Goal: Information Seeking & Learning: Learn about a topic

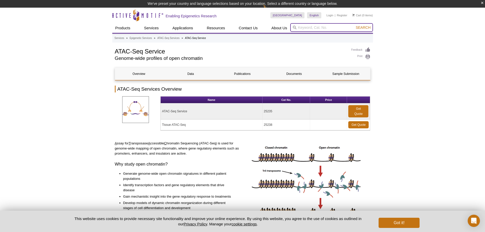
click at [307, 25] on input "search" at bounding box center [331, 27] width 83 height 9
paste input "53150"
type input "53150"
click at [354, 25] on button "Search" at bounding box center [363, 27] width 18 height 5
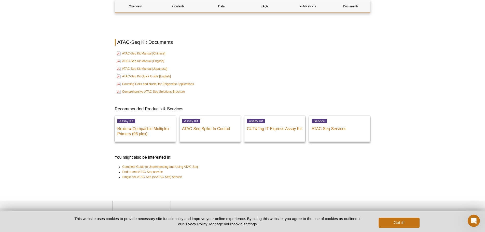
scroll to position [1383, 0]
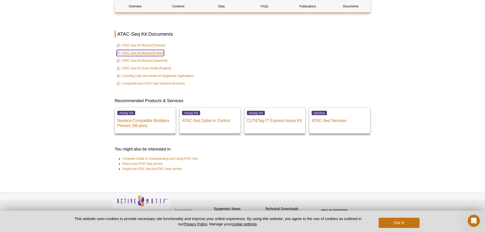
click at [132, 50] on link "ATAC-Seq Kit Manual [English]" at bounding box center [141, 53] width 48 height 6
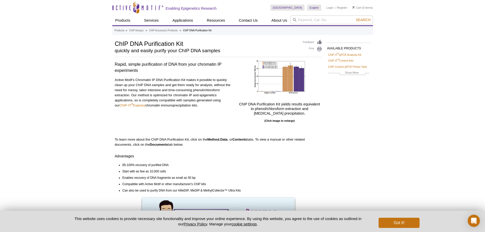
drag, startPoint x: 198, startPoint y: 106, endPoint x: 113, endPoint y: 64, distance: 94.4
click at [113, 64] on div "AVAILABLE PRODUCTS ChIP-IT ® qPCR Analysis Kit ChIP-IT ® Control Kits ChIP Cont…" at bounding box center [242, 172] width 261 height 267
click at [109, 77] on div "Active Motif Logo Enabling Epigenetics Research 0 Search Skip to content Active…" at bounding box center [242, 181] width 485 height 363
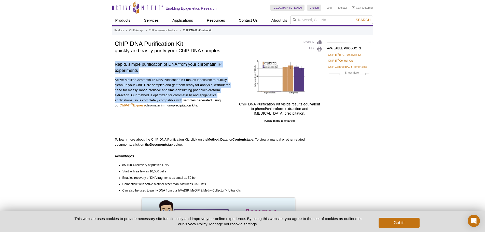
drag, startPoint x: 115, startPoint y: 64, endPoint x: 182, endPoint y: 98, distance: 75.4
click at [182, 98] on div "Rapid, simple purification of DNA from your chromatin IP experiments Active Mot…" at bounding box center [174, 94] width 119 height 68
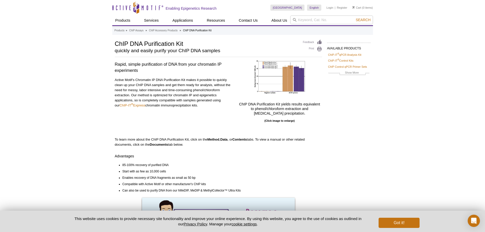
click at [86, 113] on div "Active Motif Logo Enabling Epigenetics Research 0 Search Skip to content Active…" at bounding box center [242, 181] width 485 height 363
click at [302, 18] on input "search" at bounding box center [331, 20] width 83 height 9
paste input "DNA Purification Columns"
type input "DNA Purification Columns"
click at [354, 18] on button "Search" at bounding box center [363, 20] width 18 height 5
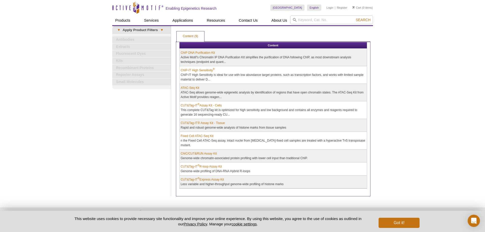
scroll to position [20, 0]
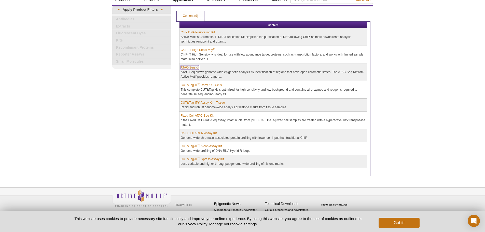
click at [192, 66] on link "ATAC-Seq Kit" at bounding box center [190, 67] width 19 height 5
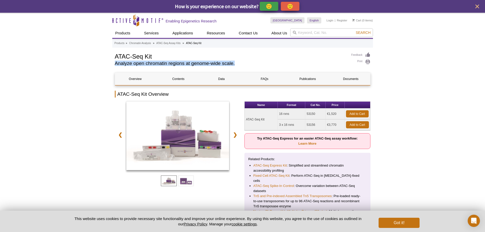
drag, startPoint x: 115, startPoint y: 63, endPoint x: 235, endPoint y: 64, distance: 119.9
click at [235, 64] on h2 "Analyze open chromatin regions at genome-wide scale." at bounding box center [230, 63] width 231 height 5
click at [238, 65] on h2 "Analyze open chromatin regions at genome-wide scale." at bounding box center [230, 63] width 231 height 5
drag, startPoint x: 238, startPoint y: 65, endPoint x: 114, endPoint y: 57, distance: 123.5
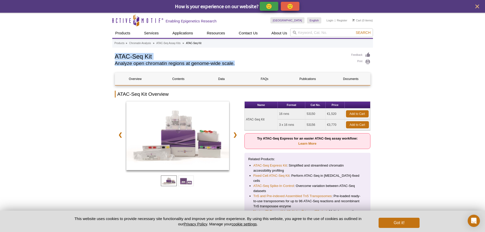
drag, startPoint x: 115, startPoint y: 57, endPoint x: 236, endPoint y: 66, distance: 121.3
click at [236, 66] on div "ATAC-Seq Kit Analyze open chromatin regions at genome-wide scale." at bounding box center [230, 60] width 231 height 16
